Goal: Task Accomplishment & Management: Complete application form

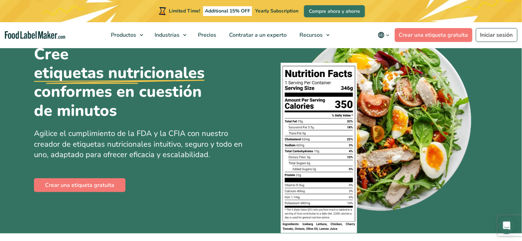
scroll to position [43, 0]
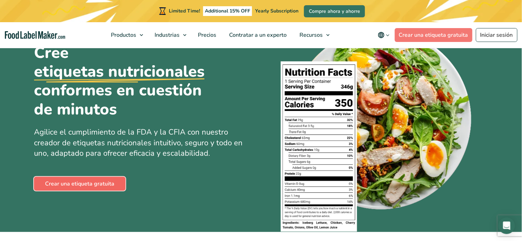
click at [58, 187] on link "Crear una etiqueta gratuita" at bounding box center [79, 184] width 91 height 14
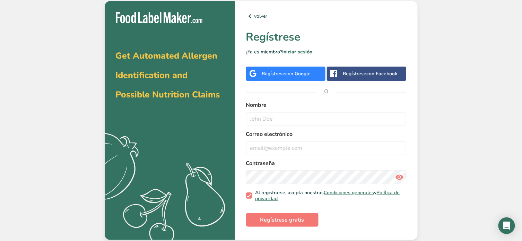
click at [281, 71] on div "Regístrese con Google" at bounding box center [286, 73] width 49 height 7
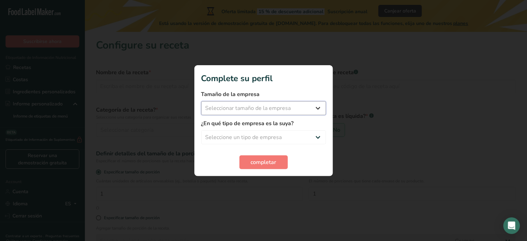
click at [311, 110] on select "Seleccionar tamaño de la empresa Menos de 10 empleados De 10 a 50 empleados De …" at bounding box center [263, 108] width 125 height 14
select select "2"
click at [201, 101] on select "Seleccionar tamaño de la empresa Menos de 10 empleados De 10 a 50 empleados De …" at bounding box center [263, 108] width 125 height 14
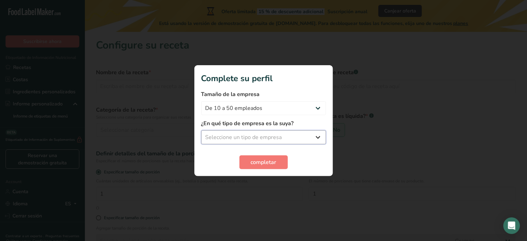
click at [282, 134] on select "Seleccione un tipo de empresa Fabricante de alimentos envasados Restaurante y c…" at bounding box center [263, 137] width 125 height 14
select select "1"
click at [201, 130] on select "Seleccione un tipo de empresa Fabricante de alimentos envasados Restaurante y c…" at bounding box center [263, 137] width 125 height 14
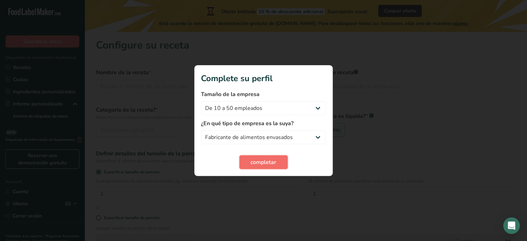
click at [269, 160] on span "completar" at bounding box center [264, 162] width 26 height 8
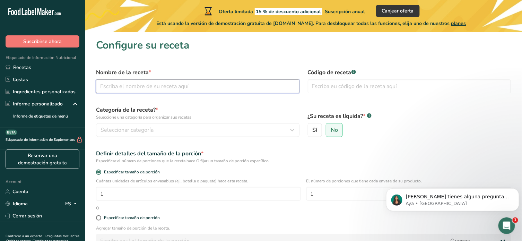
click at [210, 84] on input "text" at bounding box center [197, 86] width 203 height 14
type input "Nopalburger"
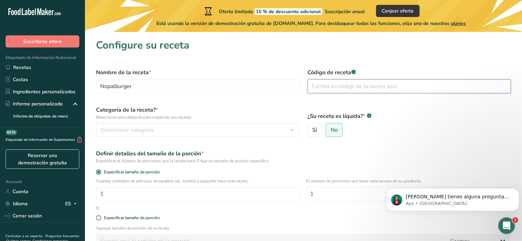
click at [335, 91] on input "text" at bounding box center [409, 86] width 203 height 14
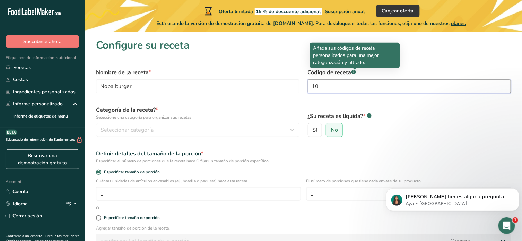
type input "1"
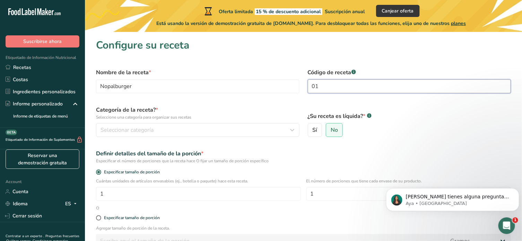
click at [340, 85] on input "01" at bounding box center [409, 86] width 203 height 14
type input "0192202540010"
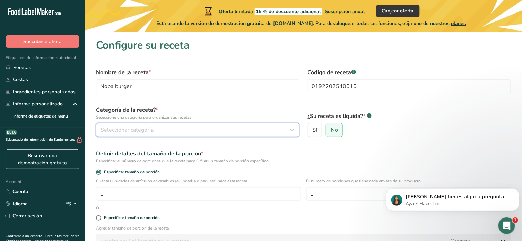
click at [144, 135] on button "Seleccionar categoría" at bounding box center [197, 130] width 203 height 14
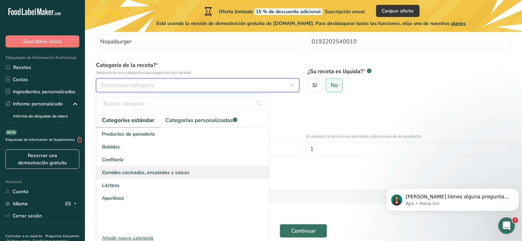
scroll to position [45, 0]
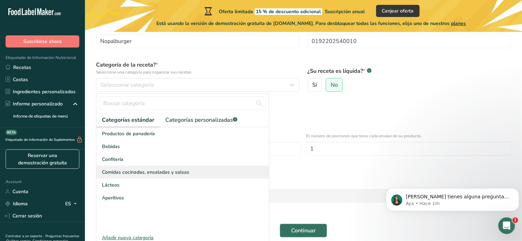
click at [170, 174] on span "Comidas cocinadas, ensaladas y salsas" at bounding box center [145, 171] width 87 height 7
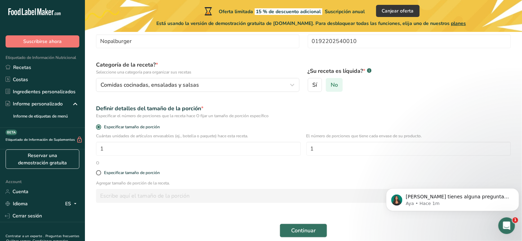
click at [334, 82] on span "No" at bounding box center [333, 84] width 7 height 7
click at [330, 83] on input "No" at bounding box center [328, 85] width 5 height 5
click at [196, 150] on input "1" at bounding box center [198, 149] width 205 height 14
type input "2"
click at [326, 152] on input "1" at bounding box center [408, 149] width 205 height 14
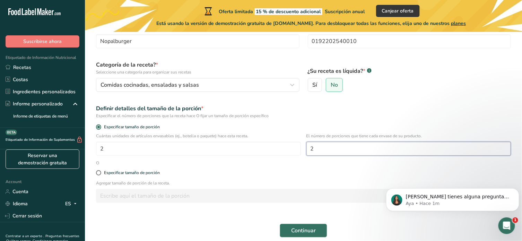
type input "2"
click at [126, 174] on div "Especificar tamaño de porción" at bounding box center [132, 172] width 56 height 5
click at [100, 174] on input "Especificar tamaño de porción" at bounding box center [98, 172] width 5 height 5
radio input "true"
radio input "false"
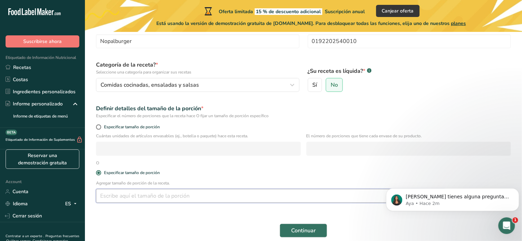
click at [117, 194] on input "number" at bounding box center [271, 196] width 350 height 14
click at [107, 126] on span "Especificar tamaño de porción" at bounding box center [130, 126] width 59 height 5
click at [100, 126] on input "Especificar tamaño de porción" at bounding box center [98, 127] width 5 height 5
radio input "true"
radio input "false"
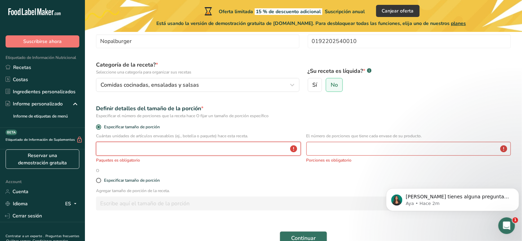
click at [115, 149] on input "number" at bounding box center [198, 149] width 205 height 14
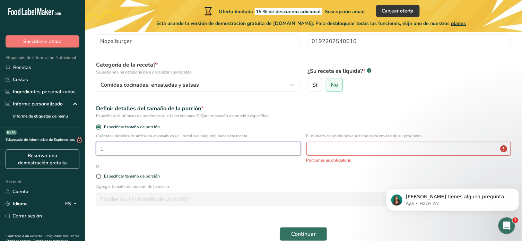
type input "1"
click at [319, 150] on input "number" at bounding box center [408, 149] width 205 height 14
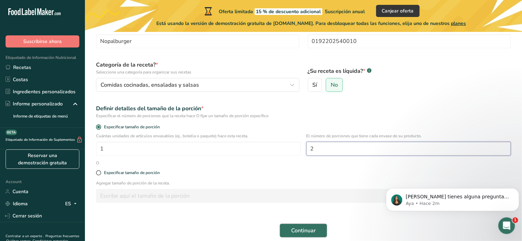
type input "2"
click at [295, 229] on span "Continuar" at bounding box center [303, 230] width 25 height 8
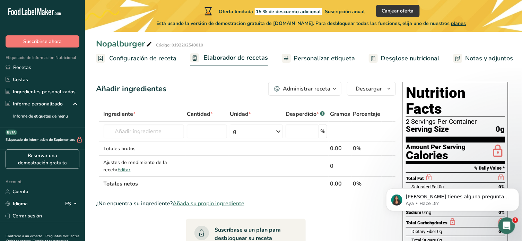
click at [58, 200] on div "Idioma ES" at bounding box center [43, 203] width 74 height 12
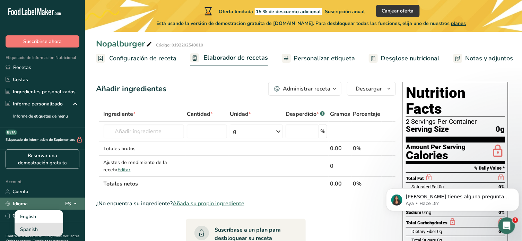
click at [41, 228] on div "Spanish" at bounding box center [39, 229] width 48 height 13
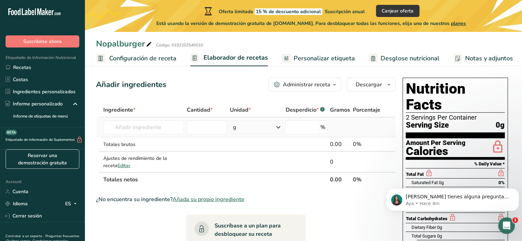
scroll to position [1, 0]
